Goal: Task Accomplishment & Management: Manage account settings

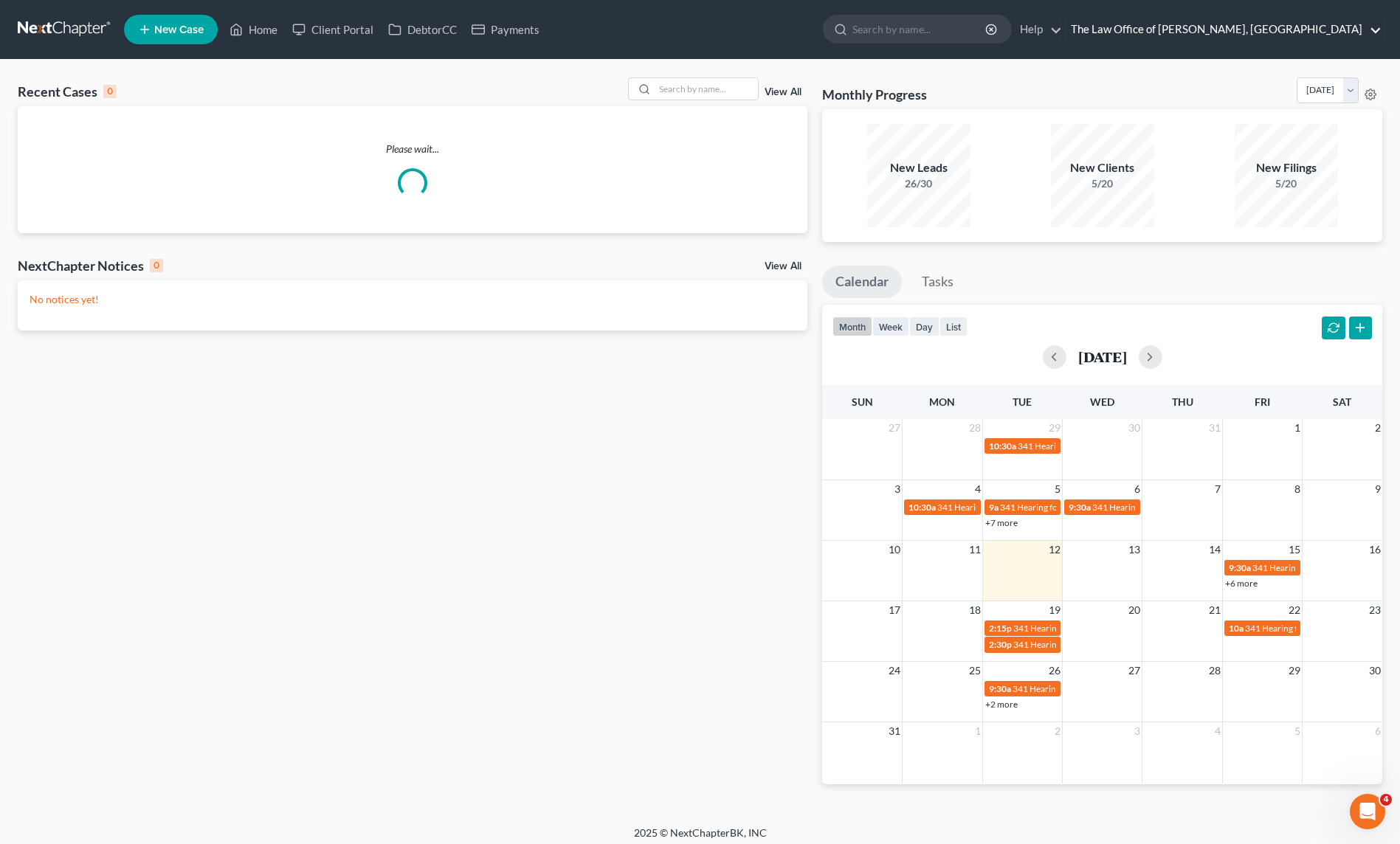
click at [1372, 29] on link "The Law Office of [PERSON_NAME], [GEOGRAPHIC_DATA]" at bounding box center [1223, 29] width 318 height 26
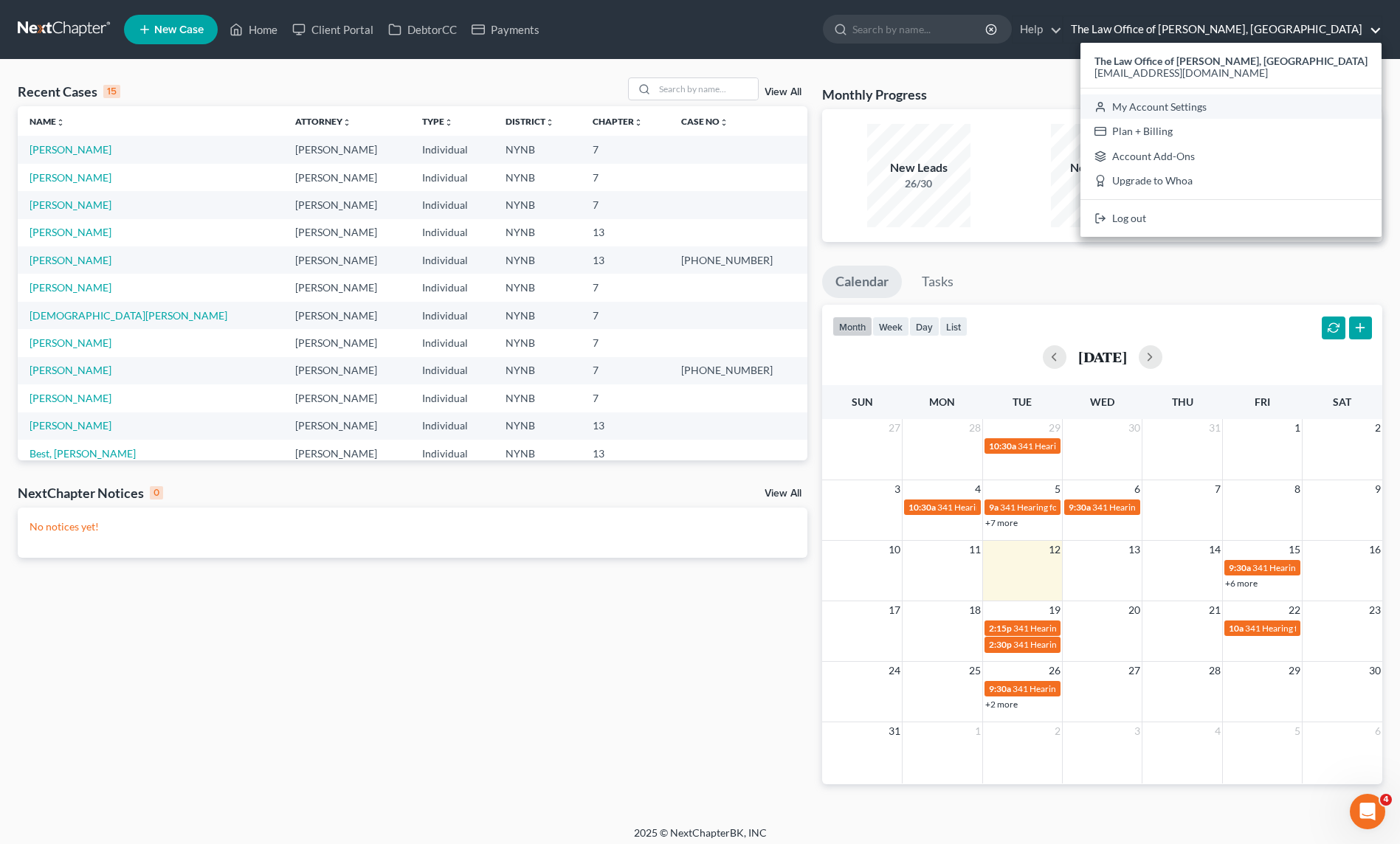
click at [1222, 102] on link "My Account Settings" at bounding box center [1231, 106] width 301 height 25
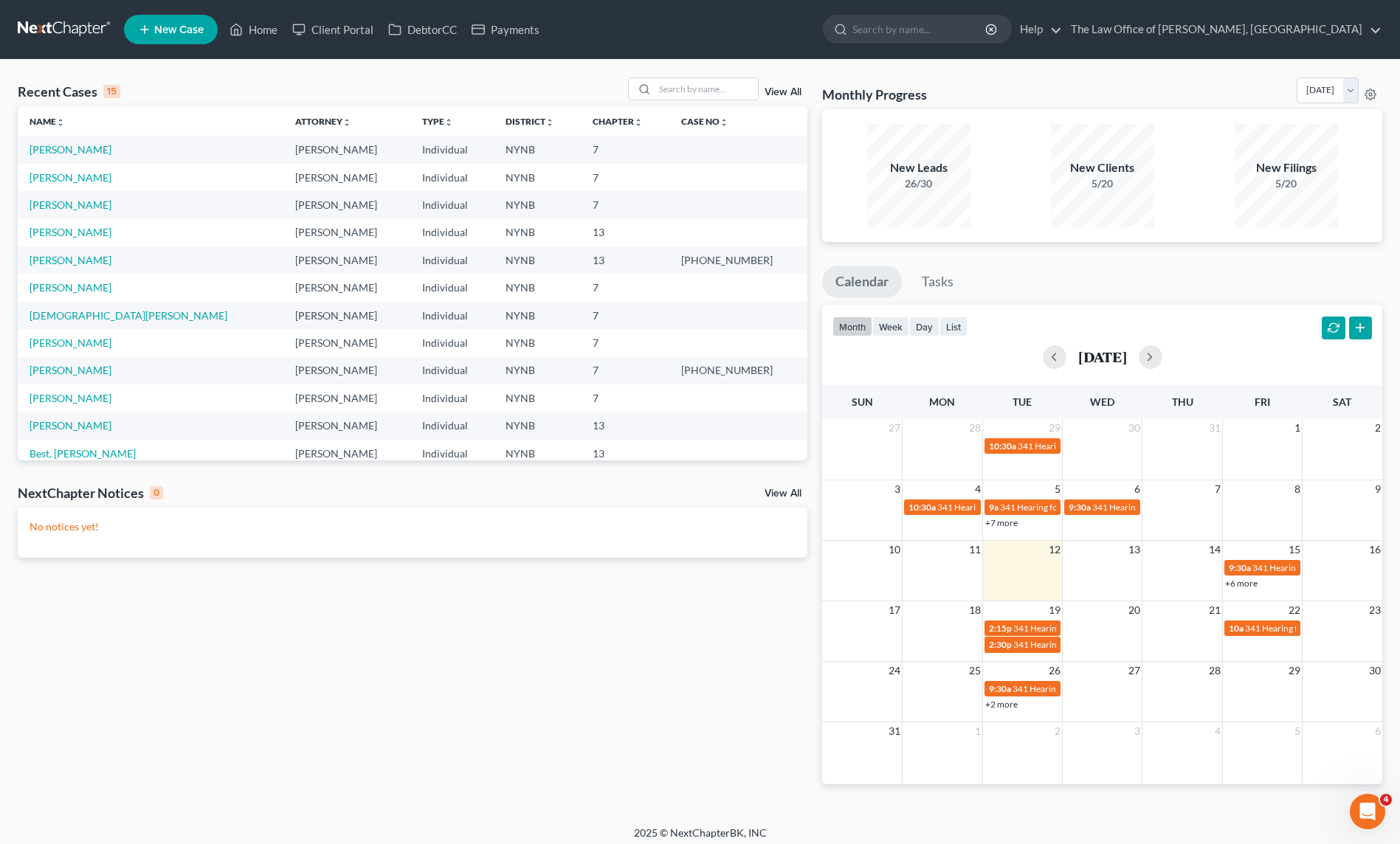
select select "24"
select select "35"
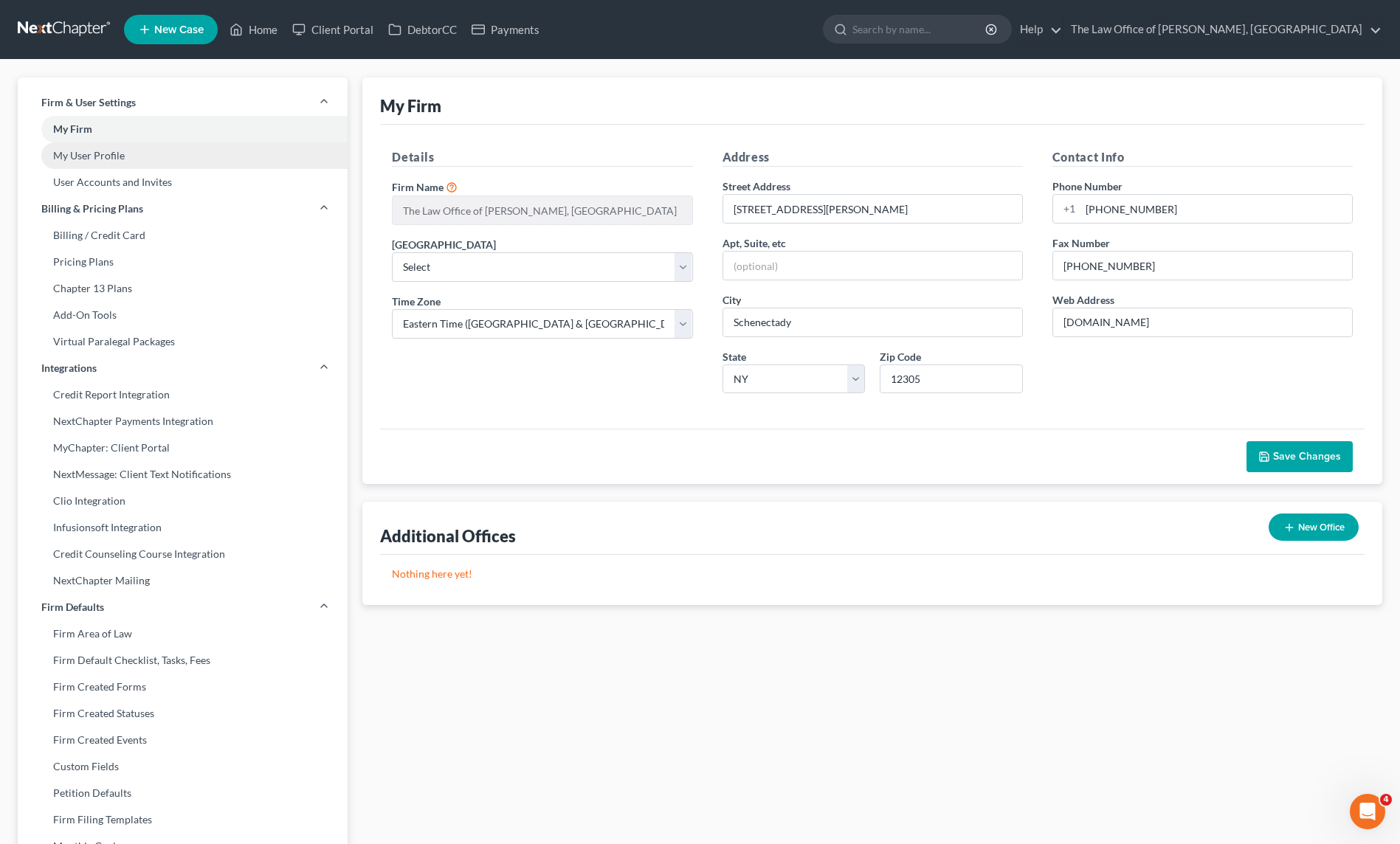
click at [99, 156] on link "My User Profile" at bounding box center [183, 155] width 330 height 26
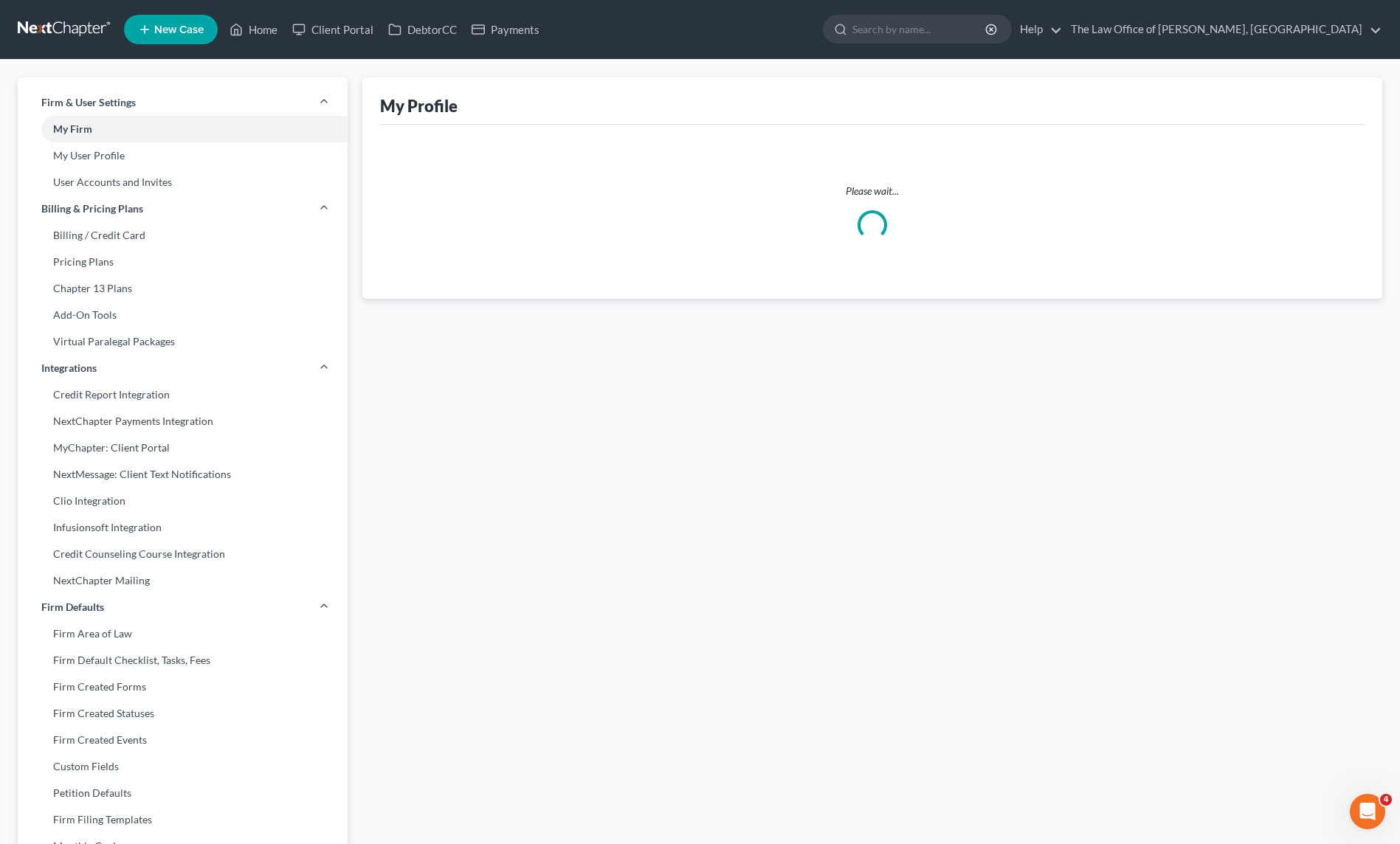
select select "35"
select select "paralegal"
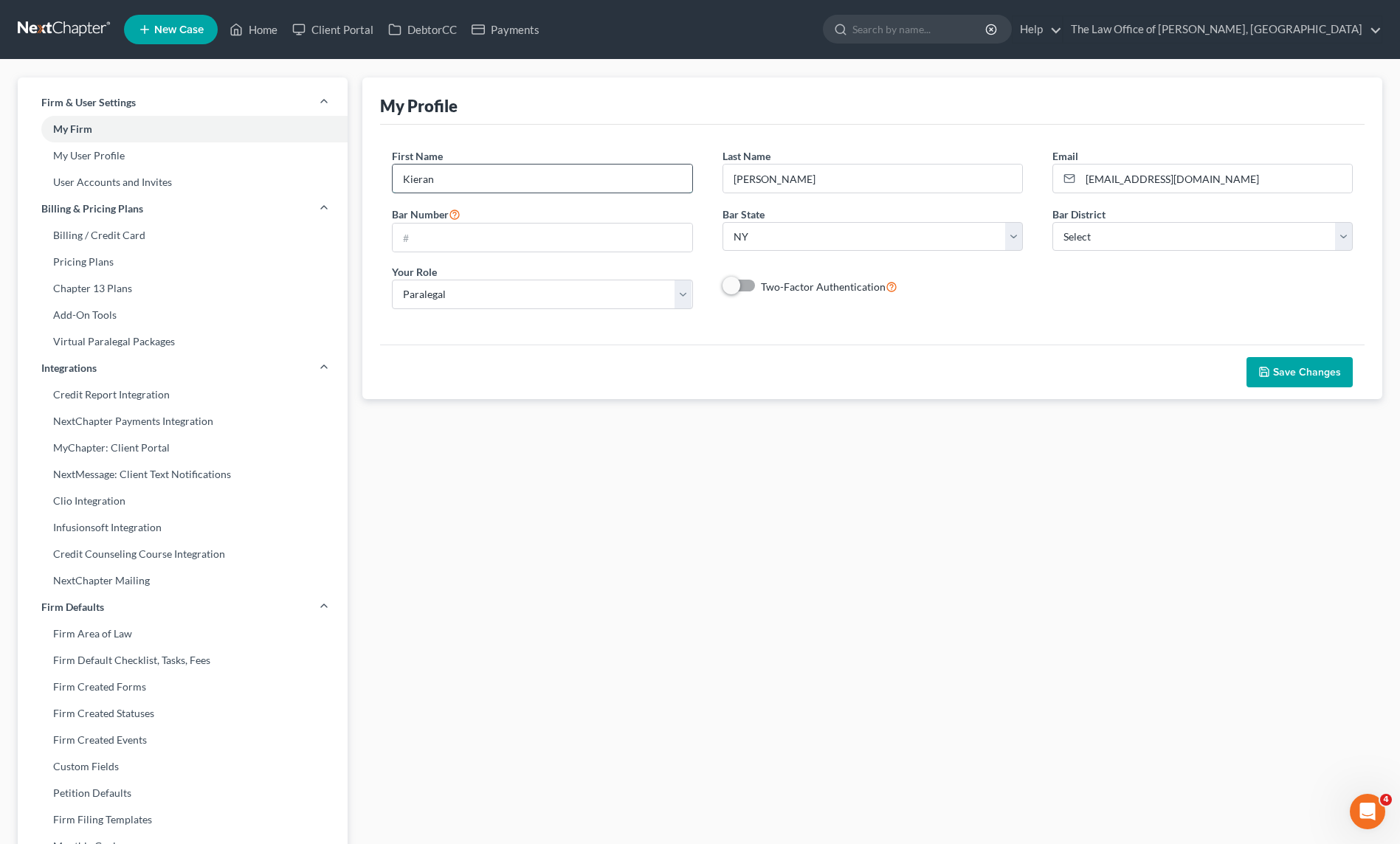
click at [477, 178] on input "Kieran" at bounding box center [542, 179] width 299 height 28
click at [634, 144] on div "First Name * [PERSON_NAME] Last Name * [PERSON_NAME] Email * [EMAIL_ADDRESS][DO…" at bounding box center [871, 234] width 985 height 219
click at [814, 182] on input "[PERSON_NAME]" at bounding box center [872, 179] width 299 height 28
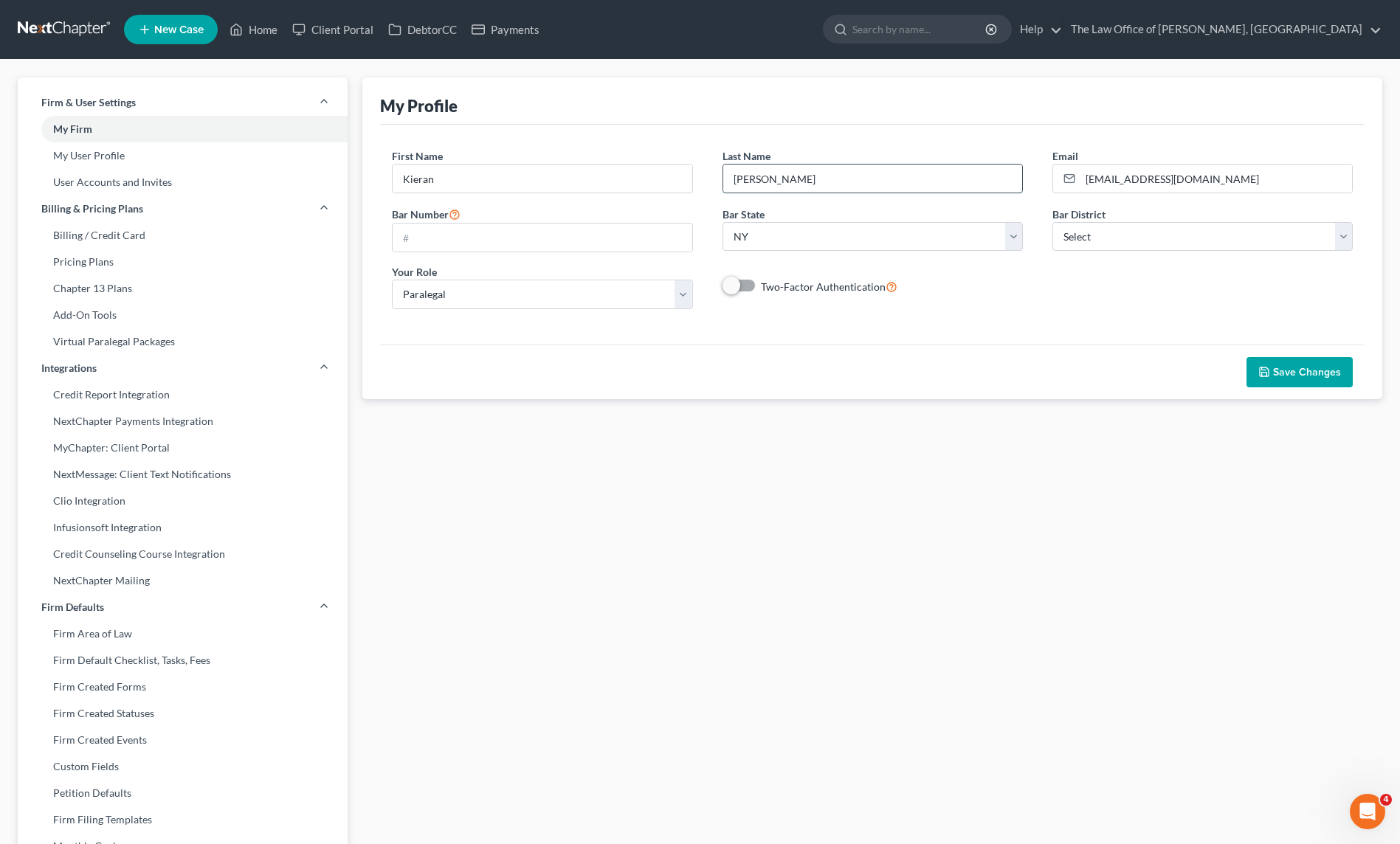
click at [814, 182] on input "[PERSON_NAME]" at bounding box center [872, 179] width 299 height 28
click at [813, 182] on input "[PERSON_NAME]" at bounding box center [872, 179] width 299 height 28
drag, startPoint x: 731, startPoint y: 151, endPoint x: 731, endPoint y: 172, distance: 21.0
click at [731, 151] on span "Last Name" at bounding box center [746, 155] width 48 height 12
